Goal: Check status

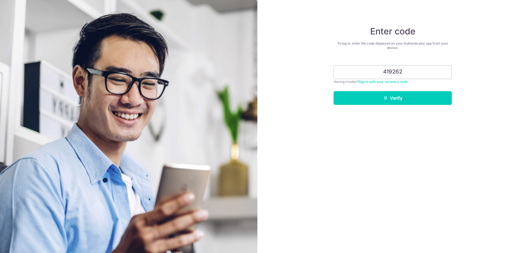
type input "419262"
click at [333, 91] on button "Verify" at bounding box center [392, 98] width 118 height 14
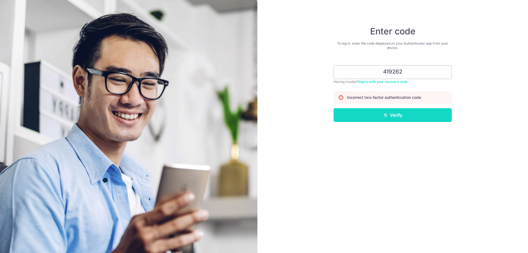
type input "419262"
click at [362, 118] on button "Verify" at bounding box center [392, 115] width 118 height 14
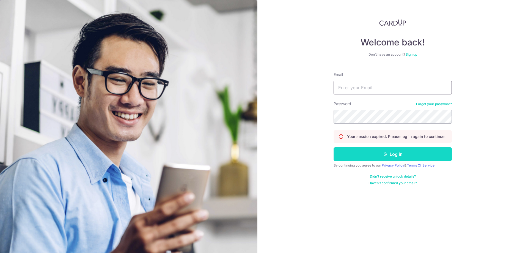
type input "[PERSON_NAME][EMAIL_ADDRESS][DOMAIN_NAME]"
click at [370, 154] on button "Log in" at bounding box center [392, 154] width 118 height 14
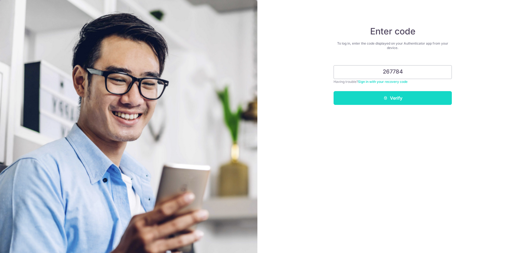
type input "267784"
click at [393, 100] on button "Verify" at bounding box center [392, 98] width 118 height 14
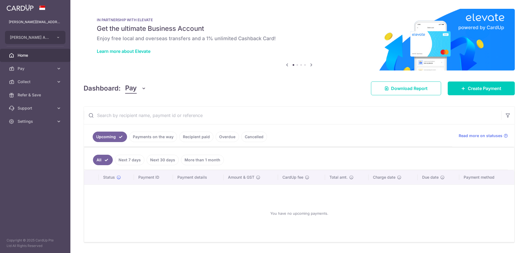
drag, startPoint x: 0, startPoint y: 0, endPoint x: 190, endPoint y: 141, distance: 236.5
click at [190, 141] on link "Recipient paid" at bounding box center [196, 136] width 34 height 10
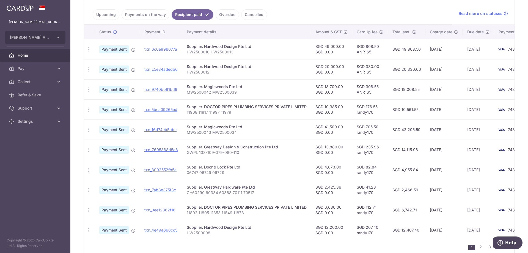
scroll to position [152, 0]
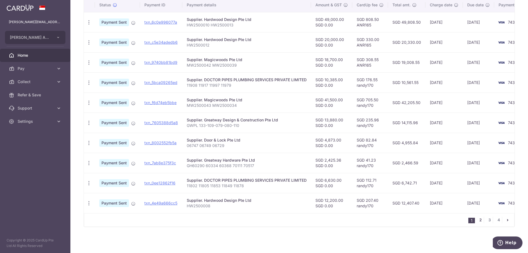
click at [477, 220] on link "2" at bounding box center [480, 219] width 7 height 7
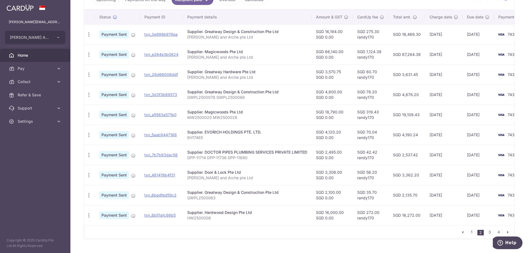
scroll to position [137, 0]
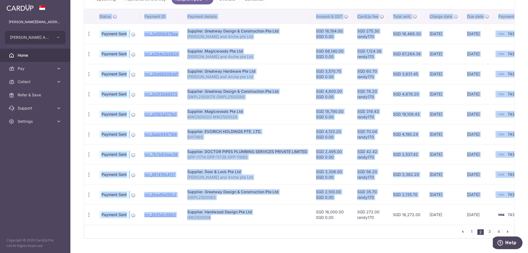
drag, startPoint x: 221, startPoint y: 224, endPoint x: 230, endPoint y: 225, distance: 9.1
click at [230, 224] on div "Status Payment ID Payment details Amount & GST CardUp fee Total amt. Charge dat…" at bounding box center [299, 116] width 431 height 215
click at [239, 218] on p "HW2500006" at bounding box center [247, 216] width 120 height 5
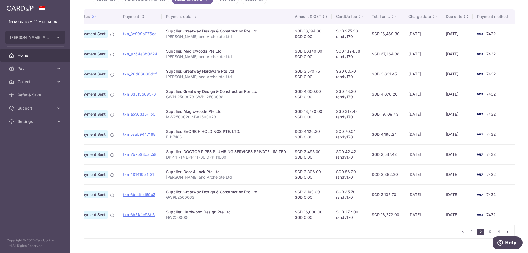
scroll to position [0, 0]
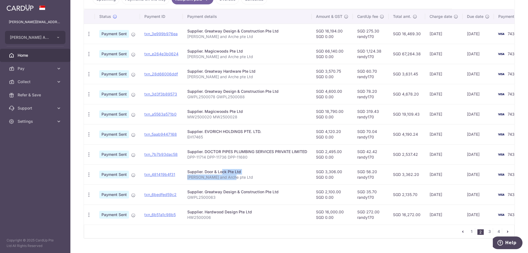
drag, startPoint x: 215, startPoint y: 175, endPoint x: 203, endPoint y: 172, distance: 11.8
click at [203, 172] on td "Supplier. Door & Lock Pte Ltd [PERSON_NAME] and Arche pte Ltd" at bounding box center [247, 174] width 129 height 20
click at [300, 188] on td "Supplier. Greatway Design & Construction Pte Ltd GWPL2500063" at bounding box center [247, 194] width 129 height 20
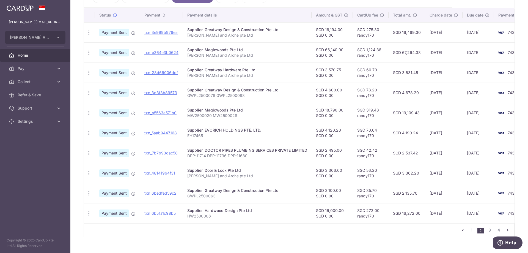
scroll to position [152, 0]
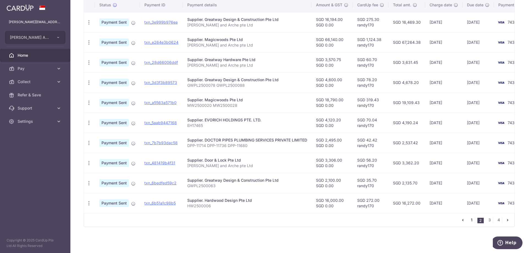
click at [469, 218] on link "1" at bounding box center [471, 219] width 7 height 7
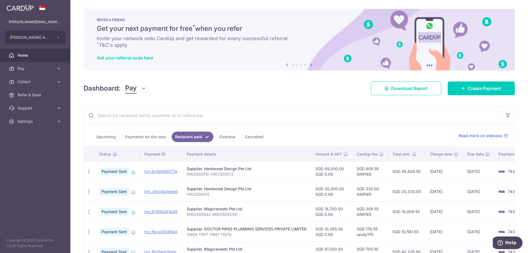
click at [408, 111] on input "text" at bounding box center [292, 115] width 417 height 18
